Goal: Information Seeking & Learning: Learn about a topic

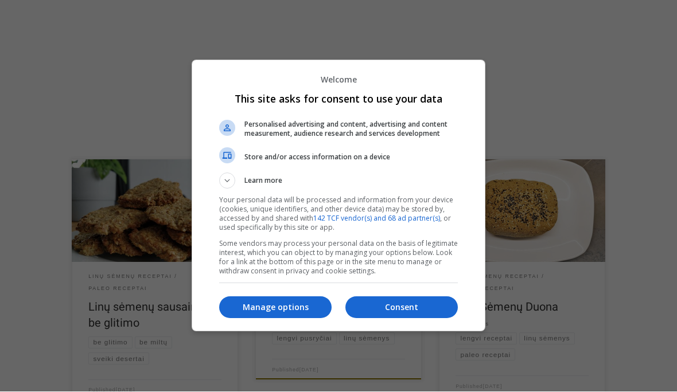
scroll to position [181, 0]
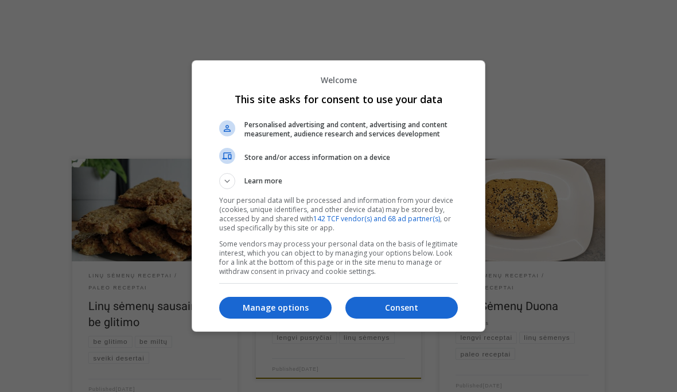
click at [415, 307] on p "Consent" at bounding box center [401, 307] width 112 height 11
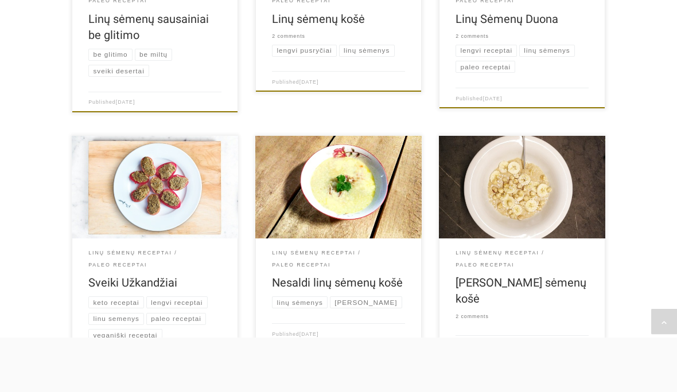
scroll to position [469, 0]
click at [528, 279] on link "Saldi linų sėmenų košė" at bounding box center [520, 291] width 131 height 30
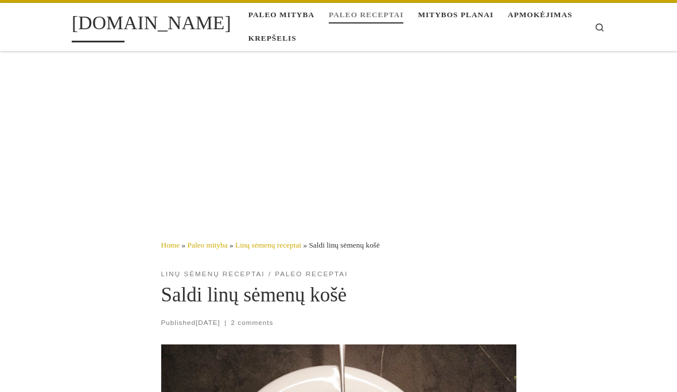
select select "date"
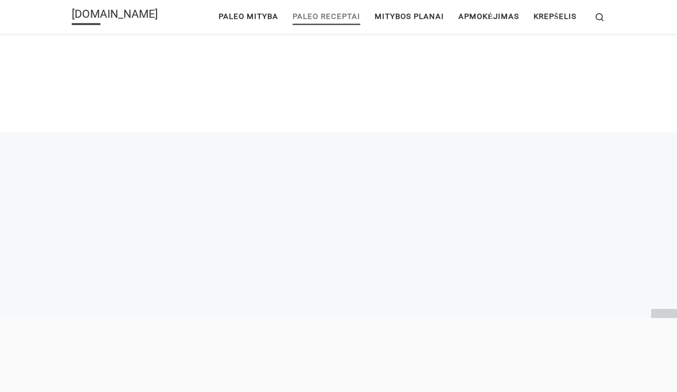
scroll to position [2116, 0]
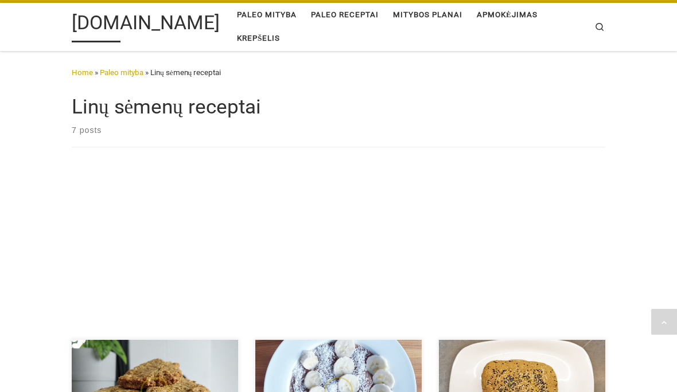
scroll to position [518, 0]
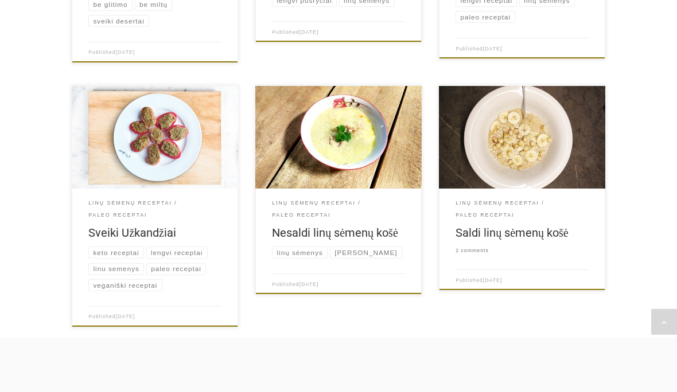
click at [364, 236] on link "Nesaldi linų sėmenų košė" at bounding box center [335, 233] width 126 height 14
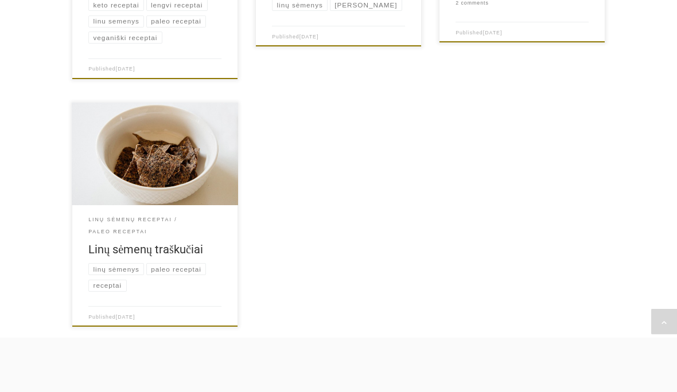
scroll to position [766, 0]
click at [163, 250] on link "Linų sėmenų traškučiai" at bounding box center [145, 250] width 115 height 14
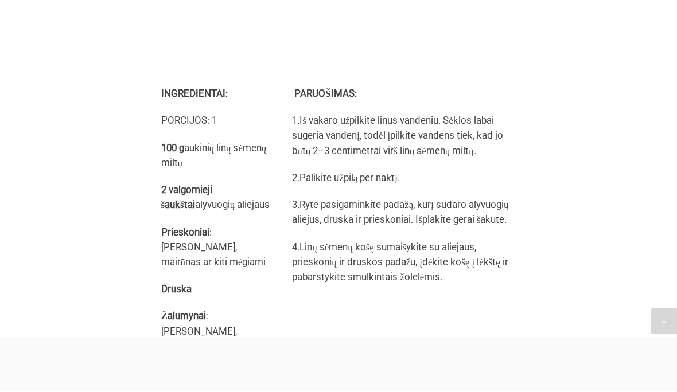
scroll to position [6, 0]
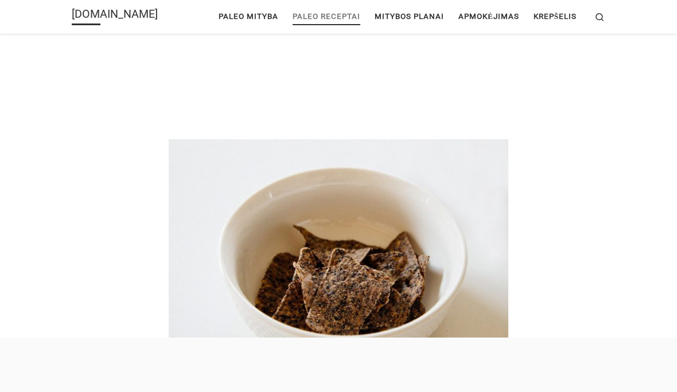
scroll to position [199, 0]
